Goal: Check status: Check status

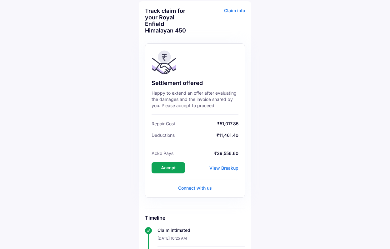
scroll to position [28, 0]
click at [219, 170] on div "View Breakup" at bounding box center [224, 167] width 29 height 5
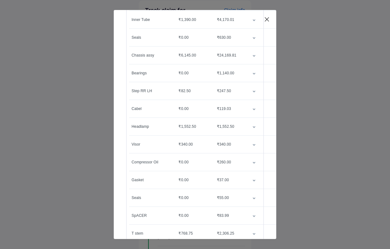
scroll to position [126, 0]
click at [255, 126] on icon "customized table" at bounding box center [254, 127] width 3 height 2
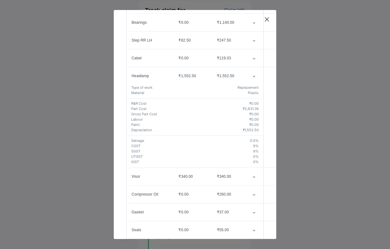
scroll to position [155, 0]
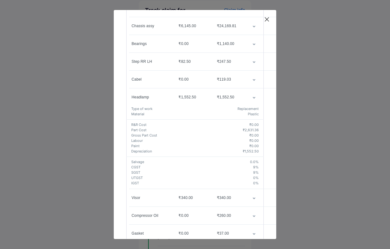
click at [255, 98] on icon "customized table" at bounding box center [254, 98] width 3 height 2
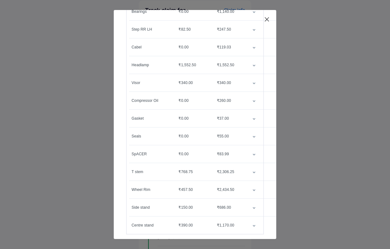
scroll to position [195, 0]
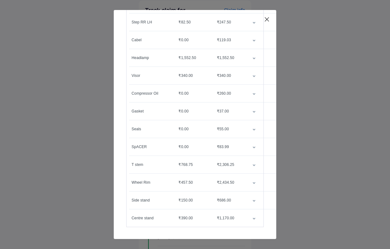
click at [254, 165] on icon "customized table" at bounding box center [254, 166] width 3 height 2
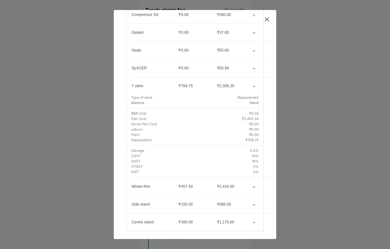
scroll to position [277, 0]
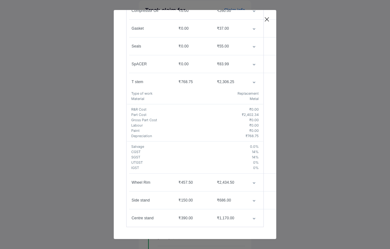
click at [255, 185] on td "customized table" at bounding box center [256, 183] width 16 height 18
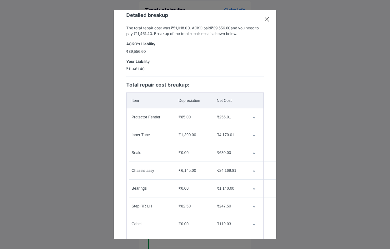
scroll to position [0, 0]
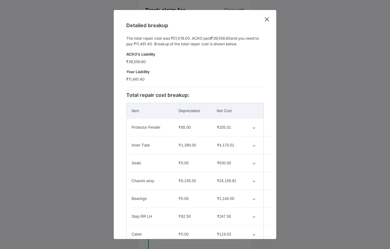
click at [269, 18] on icon at bounding box center [267, 20] width 4 height 4
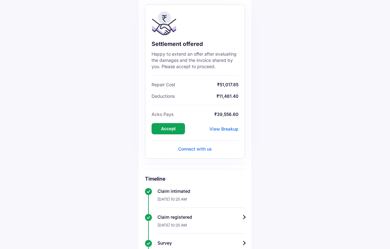
scroll to position [69, 0]
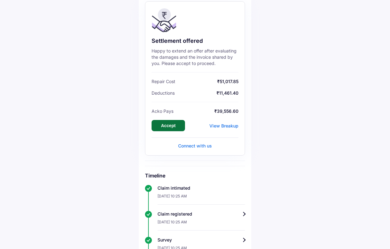
click at [174, 128] on button "Accept" at bounding box center [168, 125] width 33 height 11
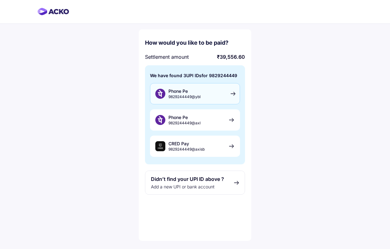
click at [215, 98] on div "Phone Pe 9829244449@ybl" at bounding box center [195, 93] width 90 height 21
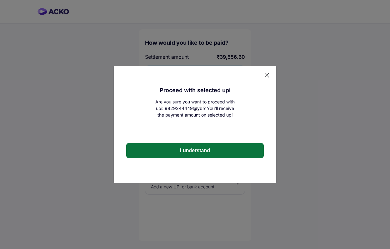
click at [196, 150] on button "I understand" at bounding box center [195, 150] width 138 height 15
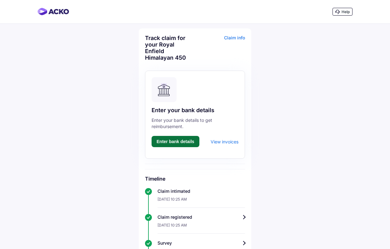
click at [189, 146] on button "Enter bank details" at bounding box center [176, 141] width 48 height 11
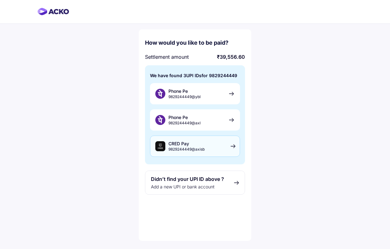
click at [193, 146] on div "CRED Pay 9829244449@axisb" at bounding box center [187, 146] width 36 height 11
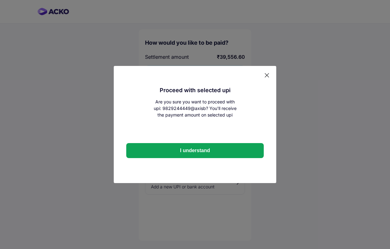
click at [193, 146] on button "I understand" at bounding box center [195, 150] width 138 height 15
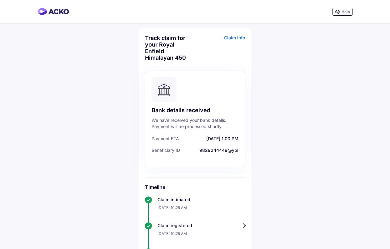
click at [232, 38] on div "Claim info" at bounding box center [221, 50] width 48 height 31
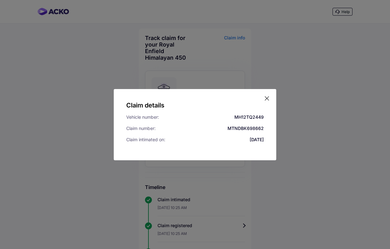
click at [267, 100] on icon at bounding box center [267, 98] width 6 height 6
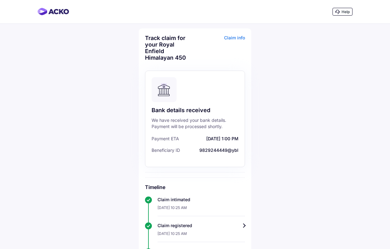
click at [55, 9] on img at bounding box center [54, 12] width 32 height 8
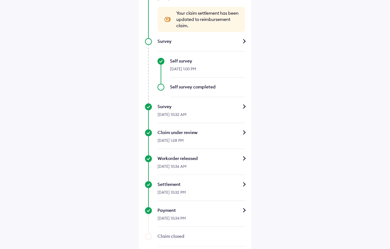
scroll to position [296, 0]
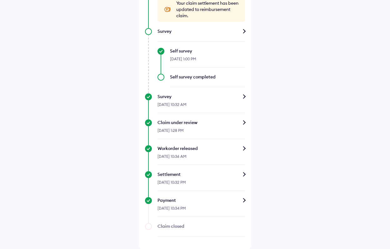
click at [244, 200] on div "Payment" at bounding box center [202, 200] width 88 height 6
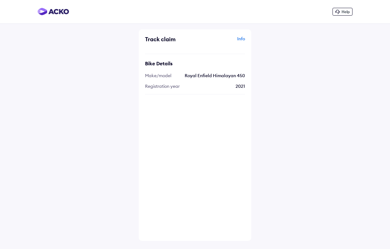
click at [52, 12] on img at bounding box center [54, 12] width 32 height 8
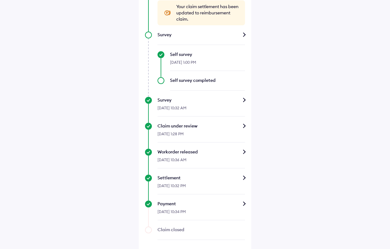
scroll to position [296, 0]
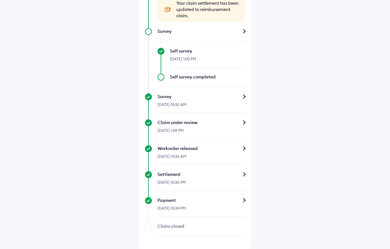
click at [244, 177] on div "Settlement" at bounding box center [202, 174] width 88 height 6
